Goal: Transaction & Acquisition: Purchase product/service

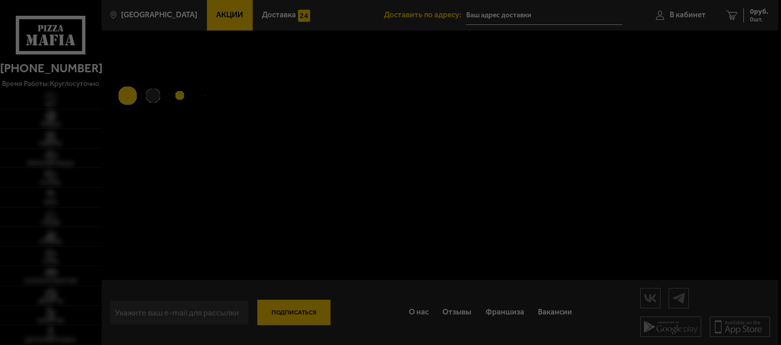
type input "[STREET_ADDRESS]"
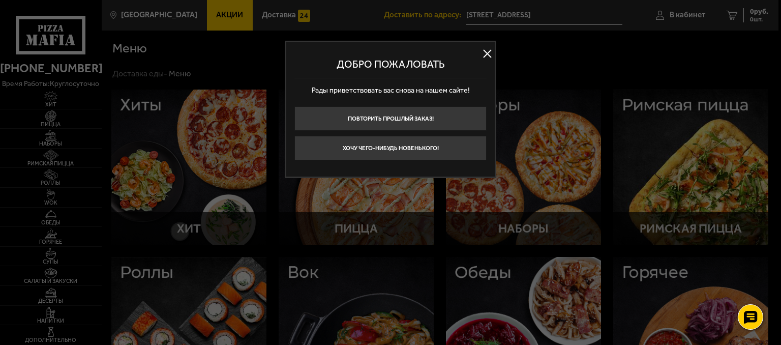
click at [488, 54] on button at bounding box center [486, 53] width 15 height 15
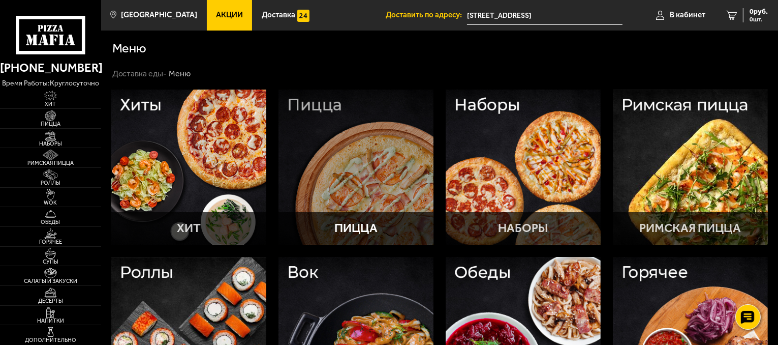
click at [366, 229] on p "Пицца" at bounding box center [356, 228] width 43 height 12
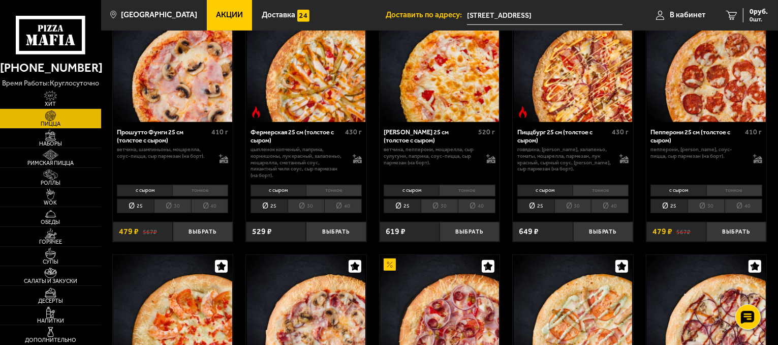
scroll to position [610, 0]
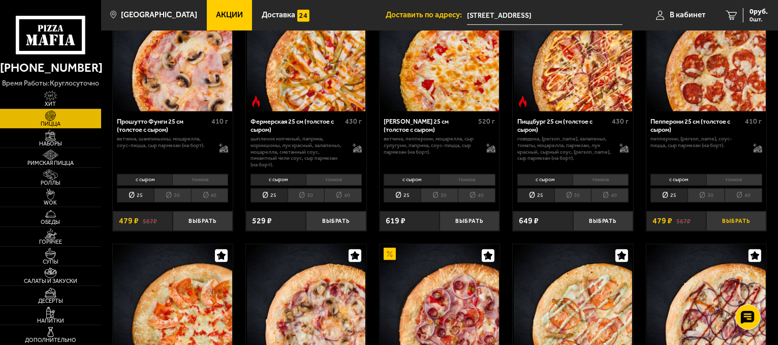
click at [733, 220] on button "Выбрать" at bounding box center [737, 221] width 60 height 20
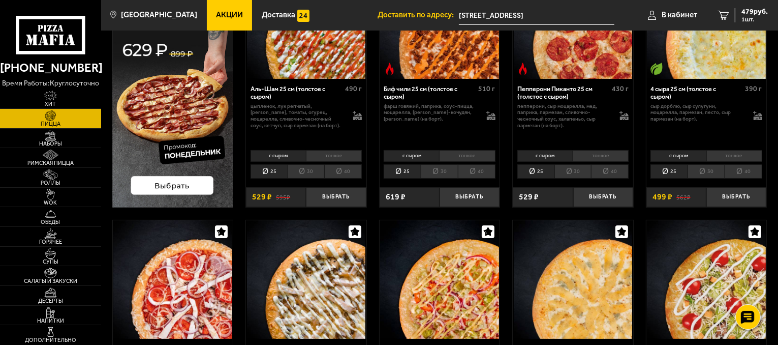
scroll to position [102, 0]
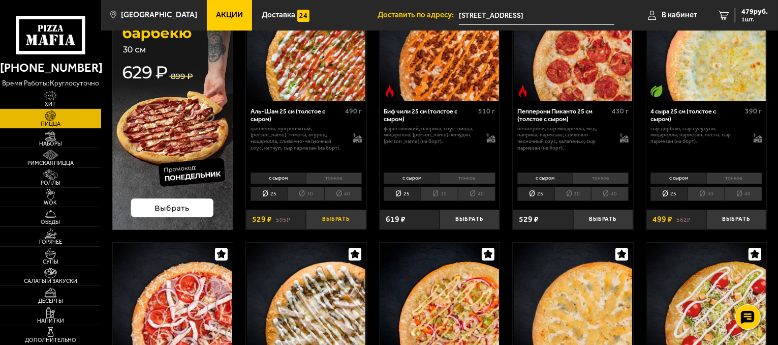
click at [339, 220] on button "Выбрать" at bounding box center [336, 219] width 60 height 20
click at [740, 219] on button "Выбрать" at bounding box center [737, 219] width 60 height 20
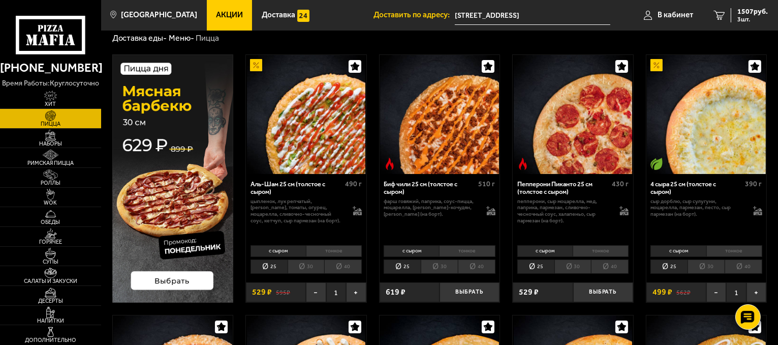
scroll to position [0, 0]
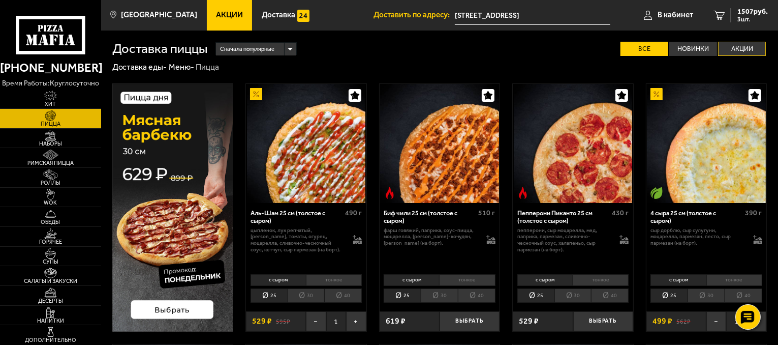
click at [744, 51] on label "Акции" at bounding box center [742, 49] width 48 height 15
click at [0, 0] on input "Акции" at bounding box center [0, 0] width 0 height 0
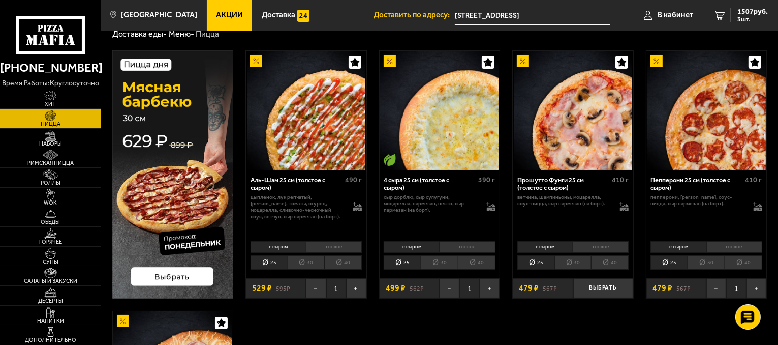
scroll to position [102, 0]
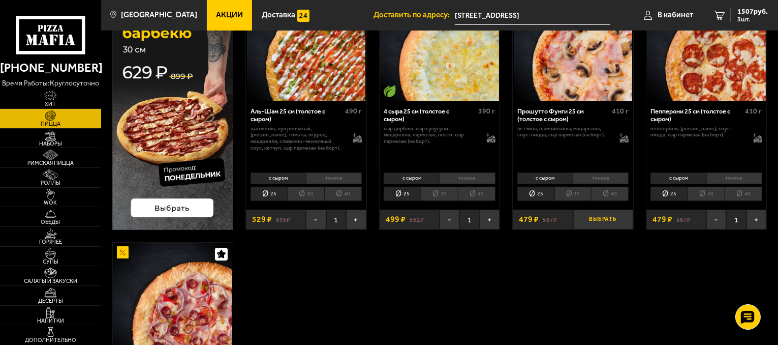
click at [589, 221] on button "Выбрать" at bounding box center [603, 219] width 60 height 20
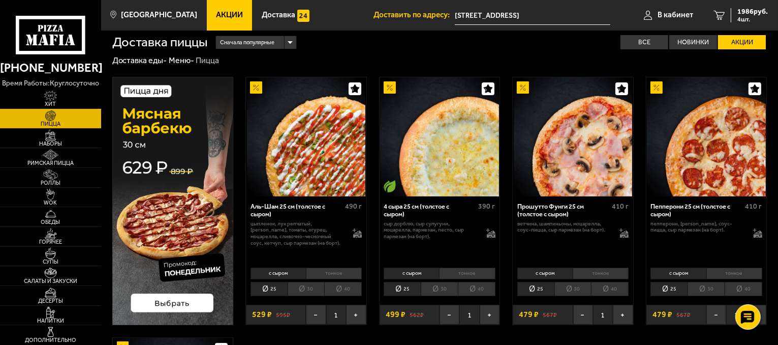
scroll to position [0, 0]
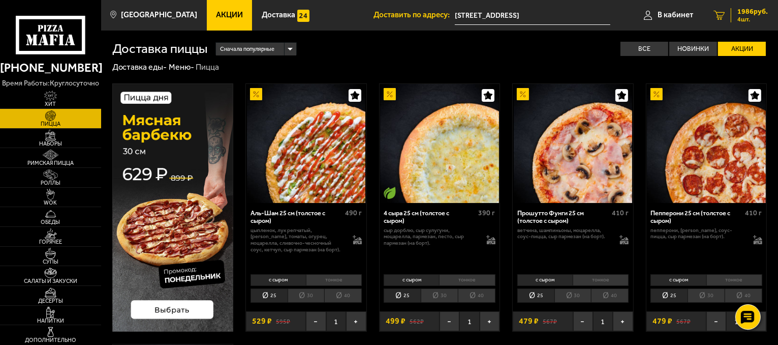
click at [746, 16] on span "4 шт." at bounding box center [753, 19] width 31 height 6
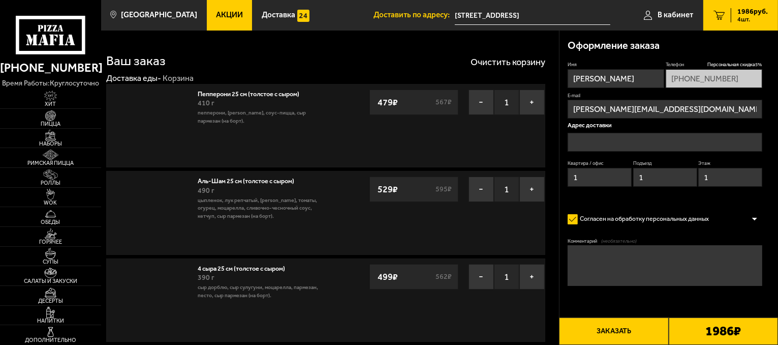
type input "[STREET_ADDRESS]"
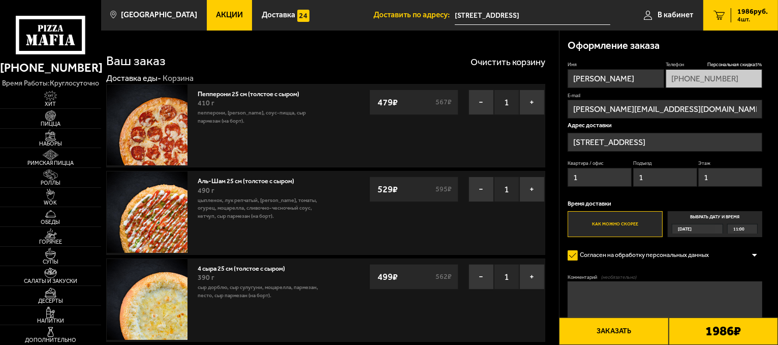
click at [708, 228] on div "[DATE]" at bounding box center [694, 228] width 43 height 9
click at [0, 0] on input "Выбрать дату и время [DATE] 11:00" at bounding box center [0, 0] width 0 height 0
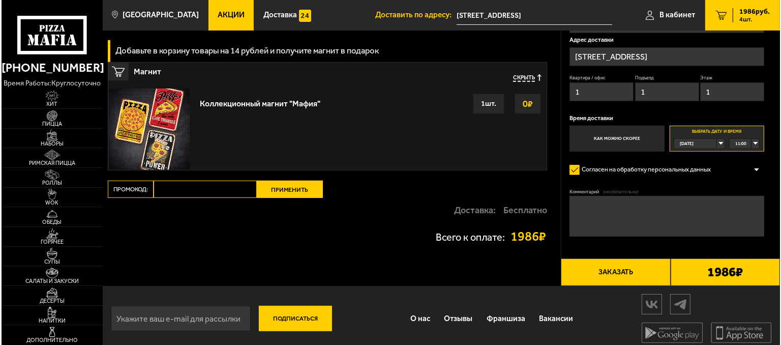
scroll to position [439, 0]
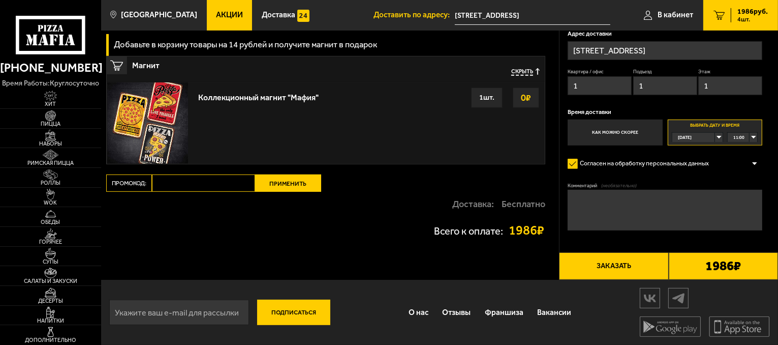
click at [610, 266] on button "Заказать" at bounding box center [613, 265] width 109 height 27
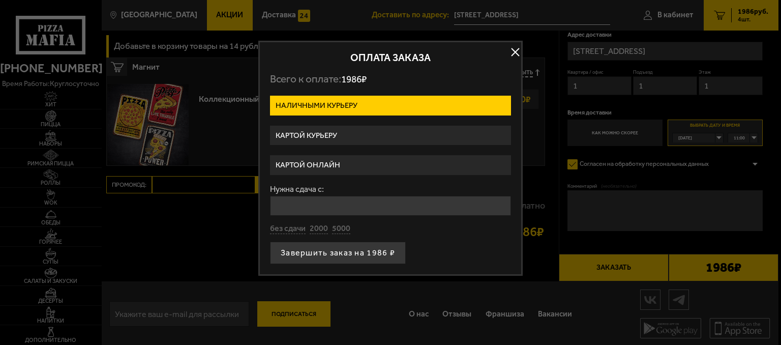
click at [305, 135] on label "Картой курьеру" at bounding box center [390, 136] width 241 height 20
click at [0, 0] on input "Картой курьеру" at bounding box center [0, 0] width 0 height 0
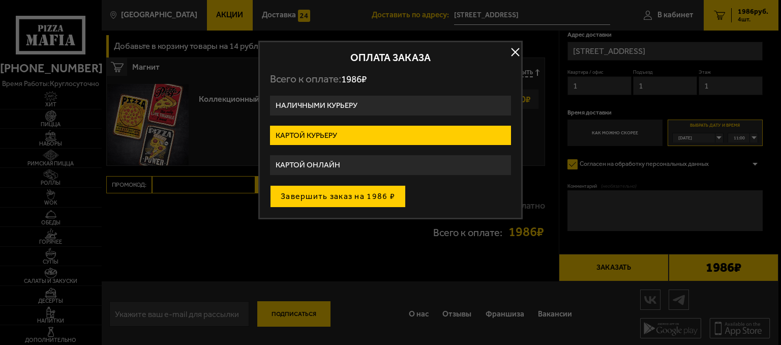
click at [329, 194] on button "Завершить заказ на 1986 ₽" at bounding box center [338, 196] width 136 height 22
